Goal: Task Accomplishment & Management: Manage account settings

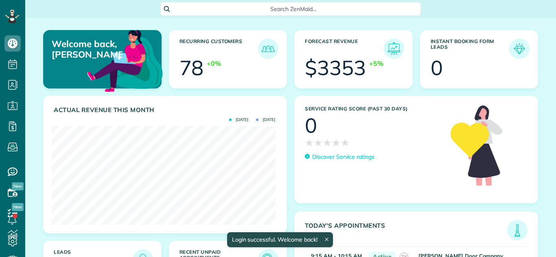
scroll to position [99, 223]
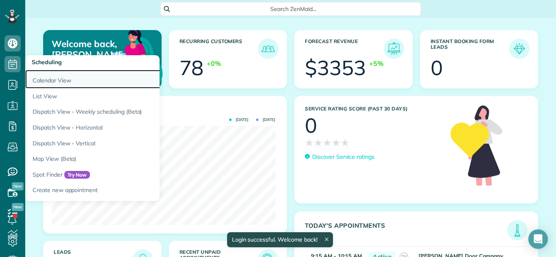
click at [38, 78] on link "Calendar View" at bounding box center [126, 79] width 203 height 19
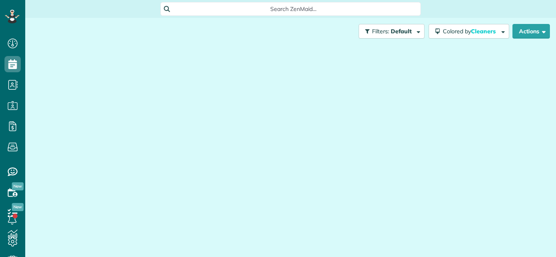
click at [123, 102] on div at bounding box center [290, 143] width 518 height 196
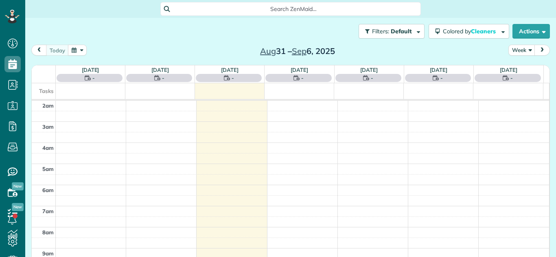
scroll to position [106, 0]
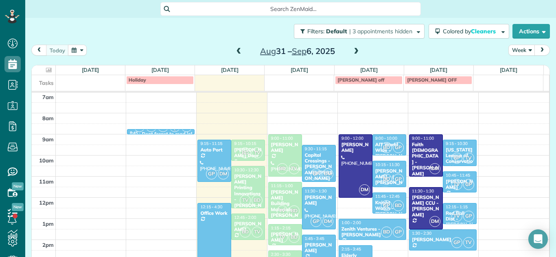
click at [354, 53] on span at bounding box center [355, 51] width 9 height 7
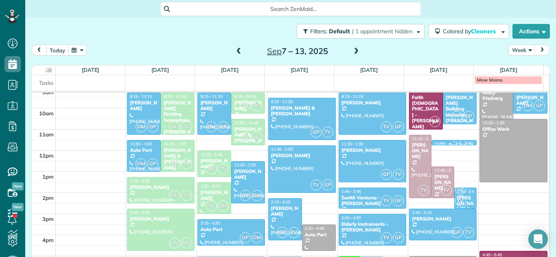
scroll to position [135, 0]
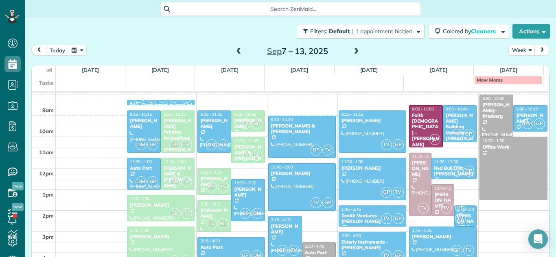
drag, startPoint x: 449, startPoint y: 163, endPoint x: 449, endPoint y: 175, distance: 12.6
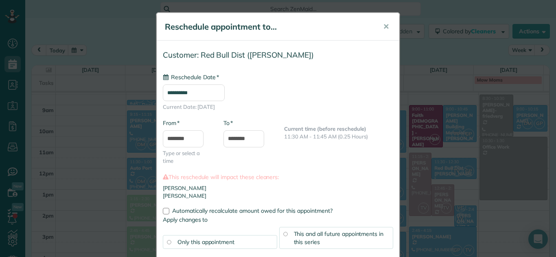
type input "**********"
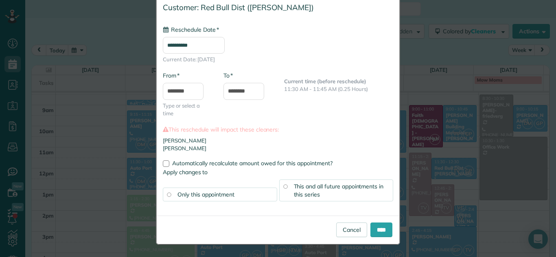
click at [390, 233] on div "Cancel ****" at bounding box center [278, 230] width 242 height 28
click at [386, 233] on input "****" at bounding box center [381, 230] width 22 height 15
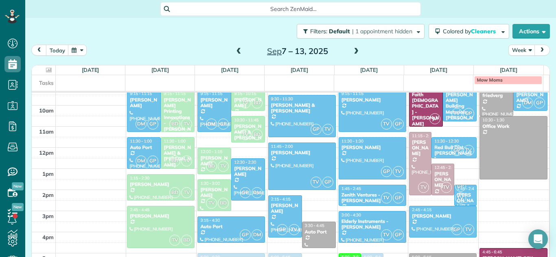
scroll to position [153, 0]
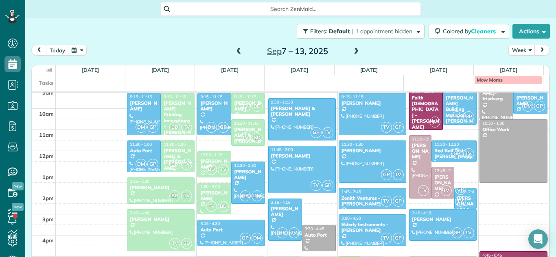
click at [238, 51] on span at bounding box center [238, 51] width 9 height 7
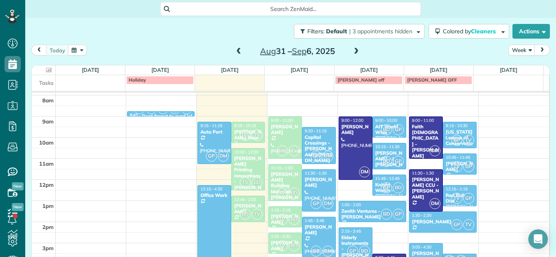
scroll to position [134, 0]
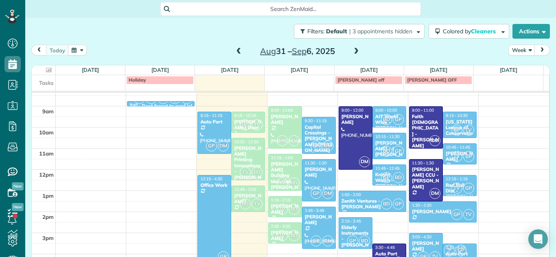
click at [353, 54] on span at bounding box center [355, 51] width 9 height 7
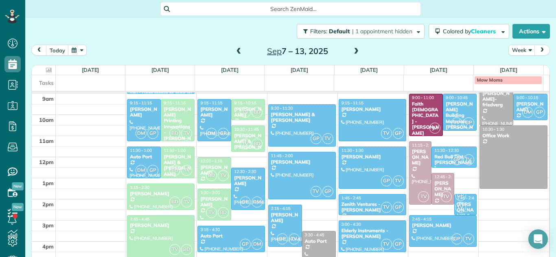
scroll to position [148, 0]
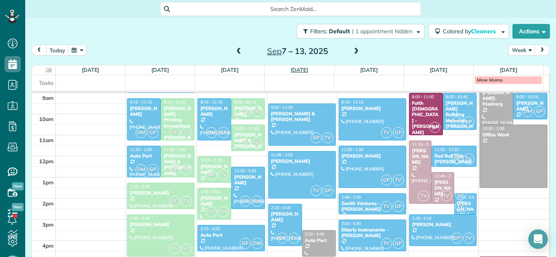
click at [307, 72] on link "[DATE]" at bounding box center [298, 70] width 17 height 7
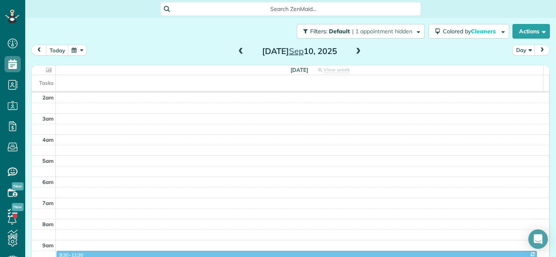
scroll to position [106, 0]
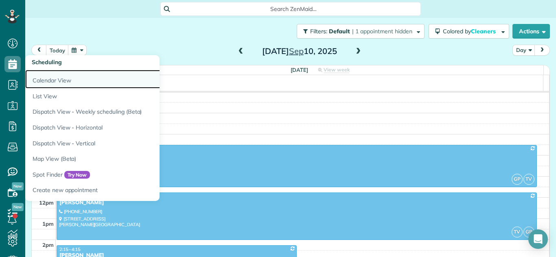
click at [43, 78] on link "Calendar View" at bounding box center [126, 79] width 203 height 19
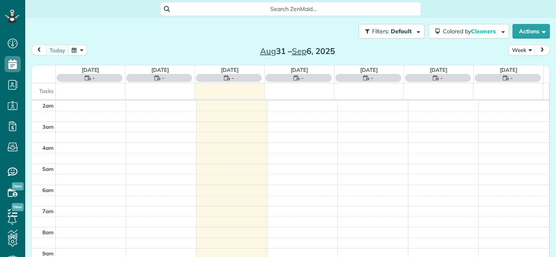
scroll to position [106, 0]
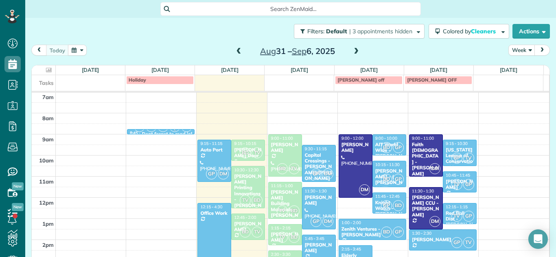
click at [353, 52] on span at bounding box center [355, 51] width 9 height 7
